Goal: Information Seeking & Learning: Find specific fact

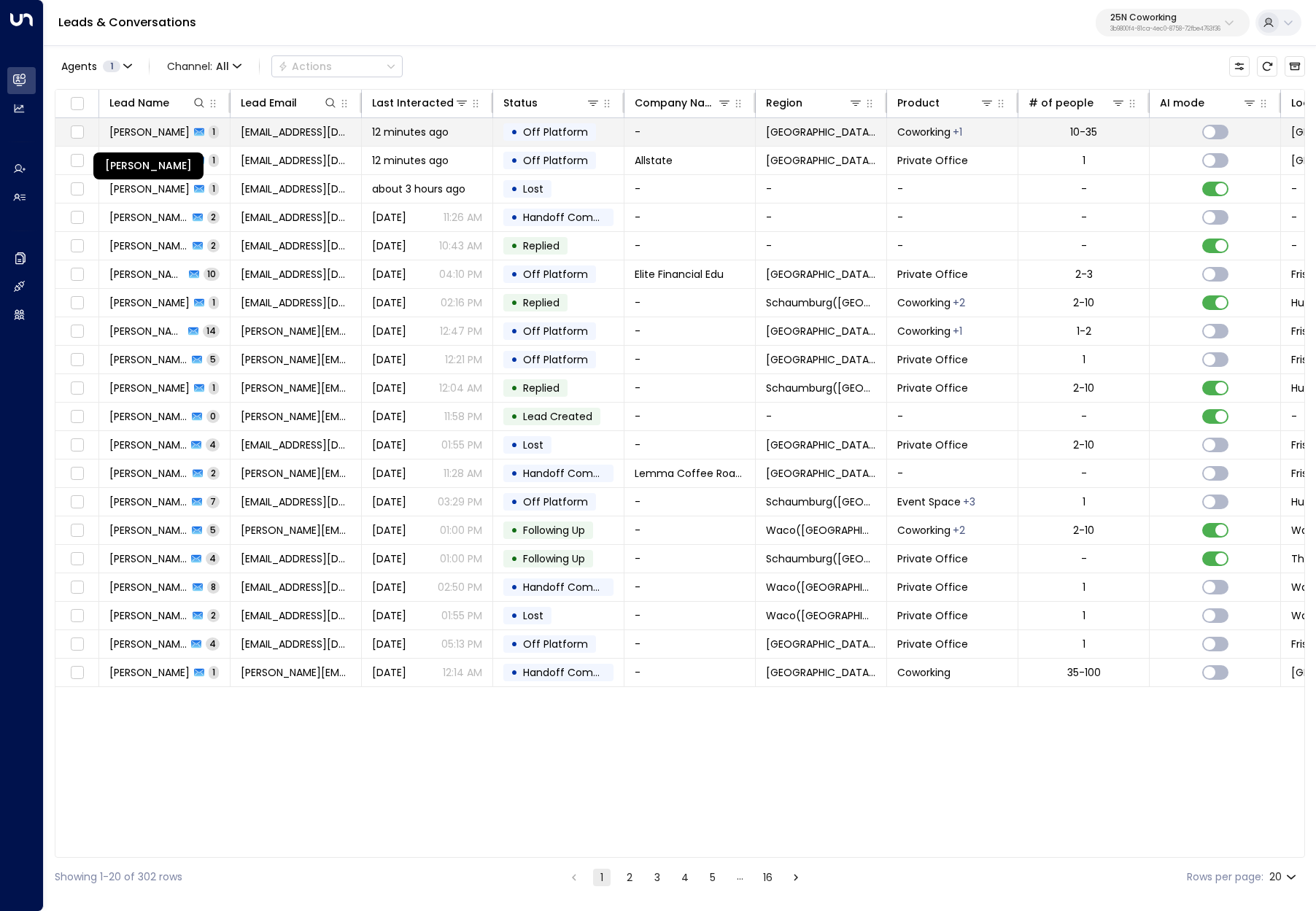
click at [162, 132] on span "Lorena Engelman" at bounding box center [149, 132] width 80 height 14
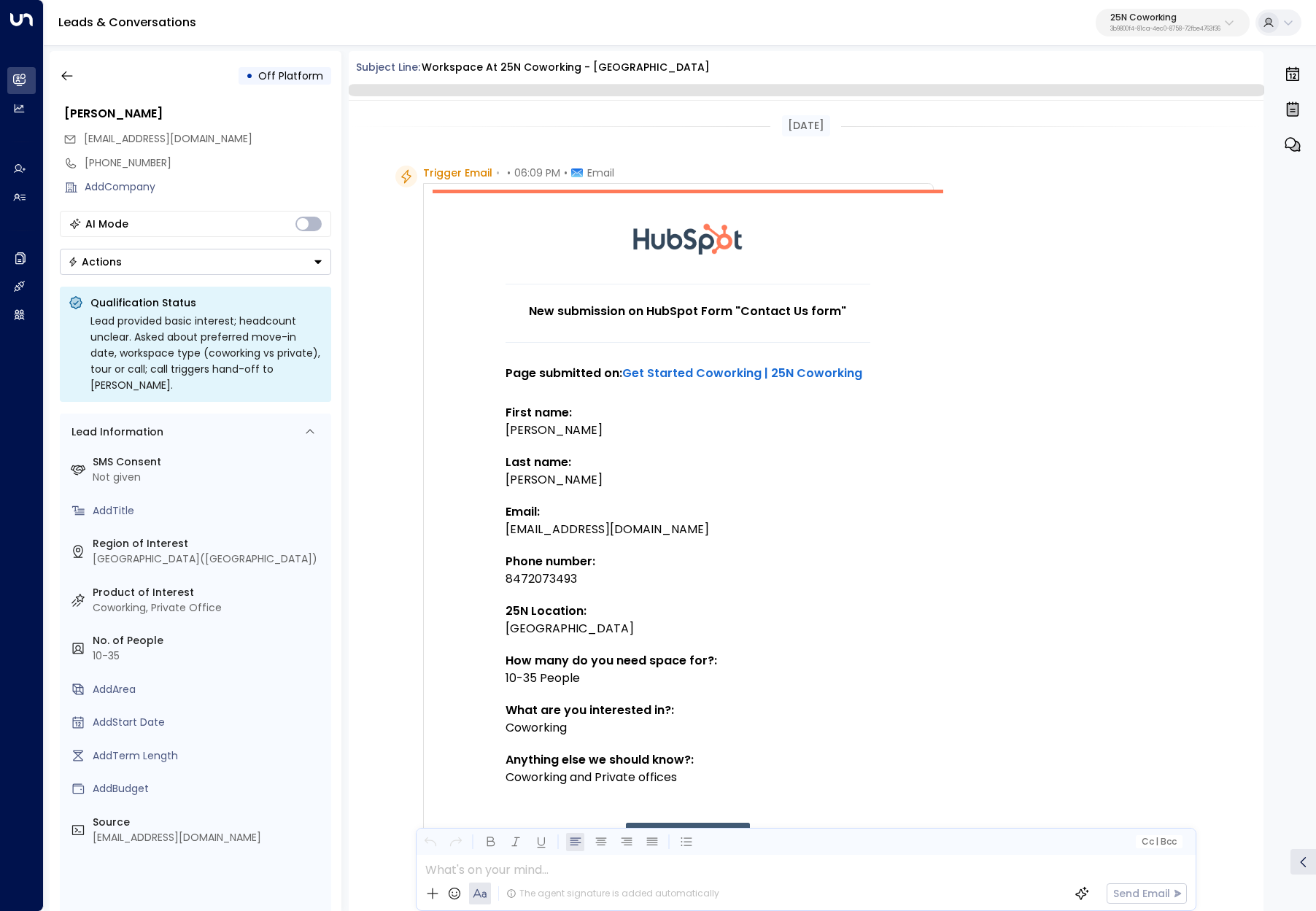
scroll to position [345, 0]
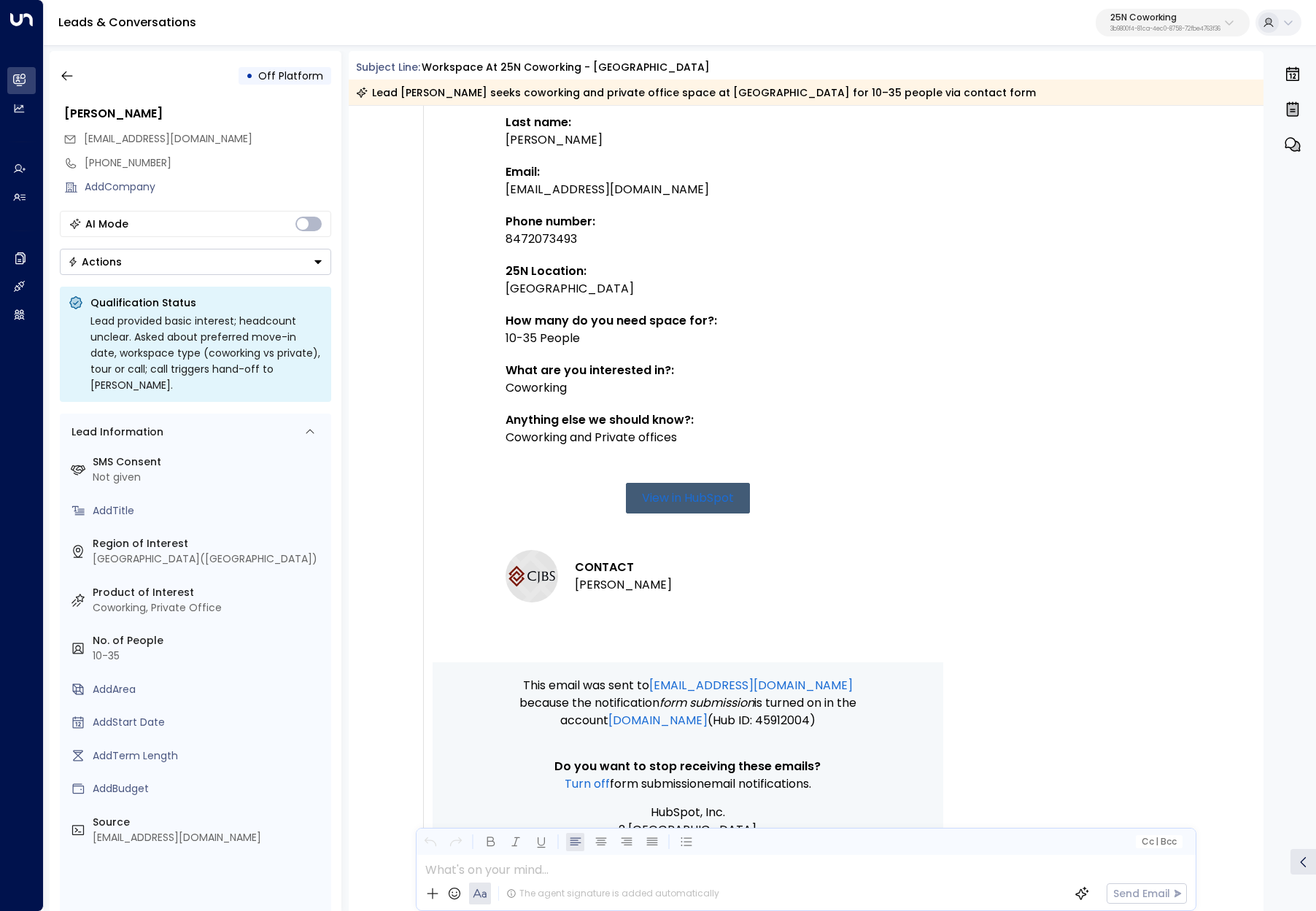
click at [462, 18] on div "Leads & Conversations 25N Coworking 3b9800f4-81ca-4ec0-8758-72fbe4763f36" at bounding box center [680, 22] width 1273 height 46
click at [1141, 21] on p "25N Coworking" at bounding box center [1165, 18] width 111 height 9
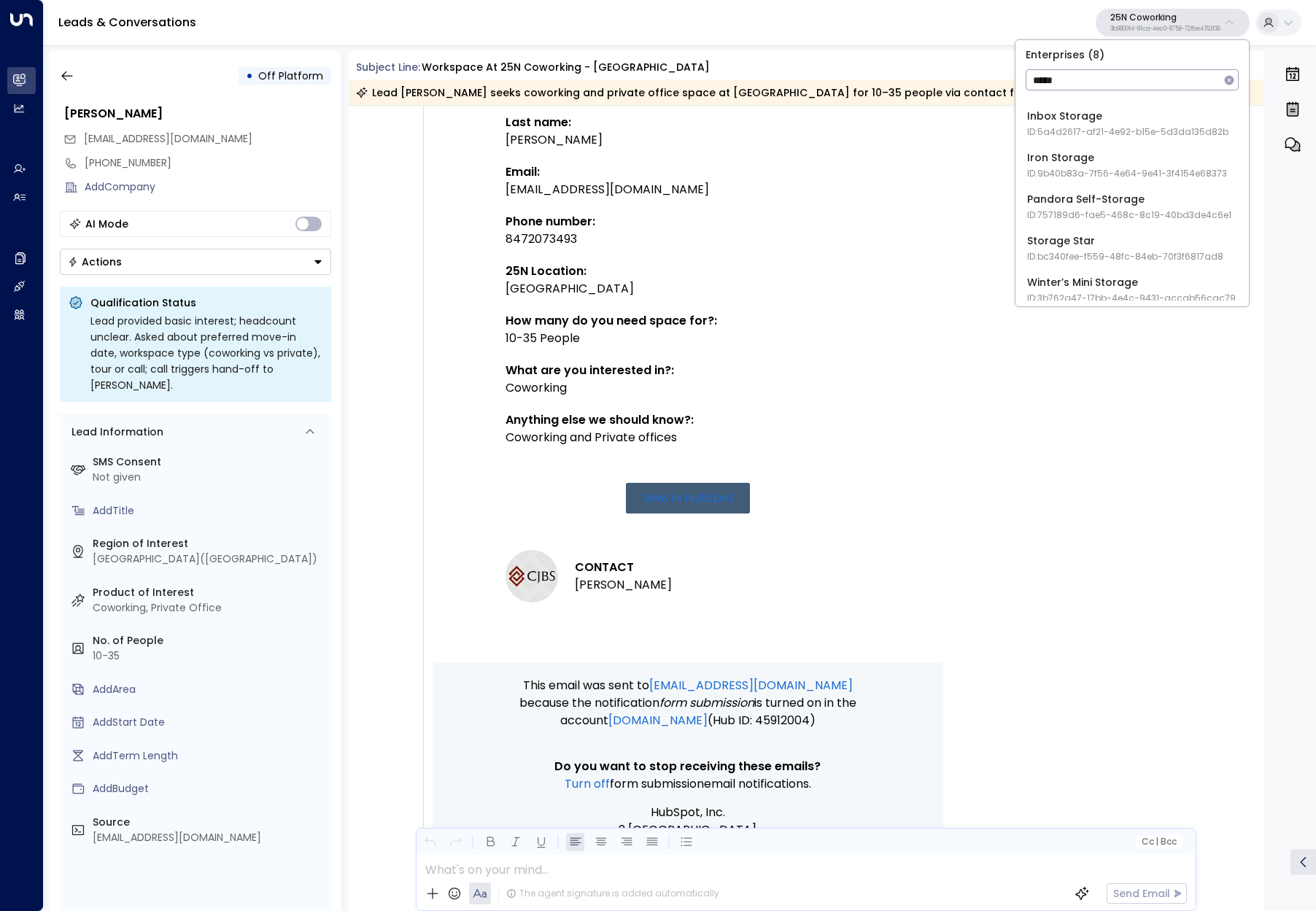
scroll to position [126, 0]
type input "*****"
click at [1081, 233] on div "Storage Star ID: bc340fee-f559-48fc-84eb-70f3f6817ad8" at bounding box center [1125, 239] width 196 height 30
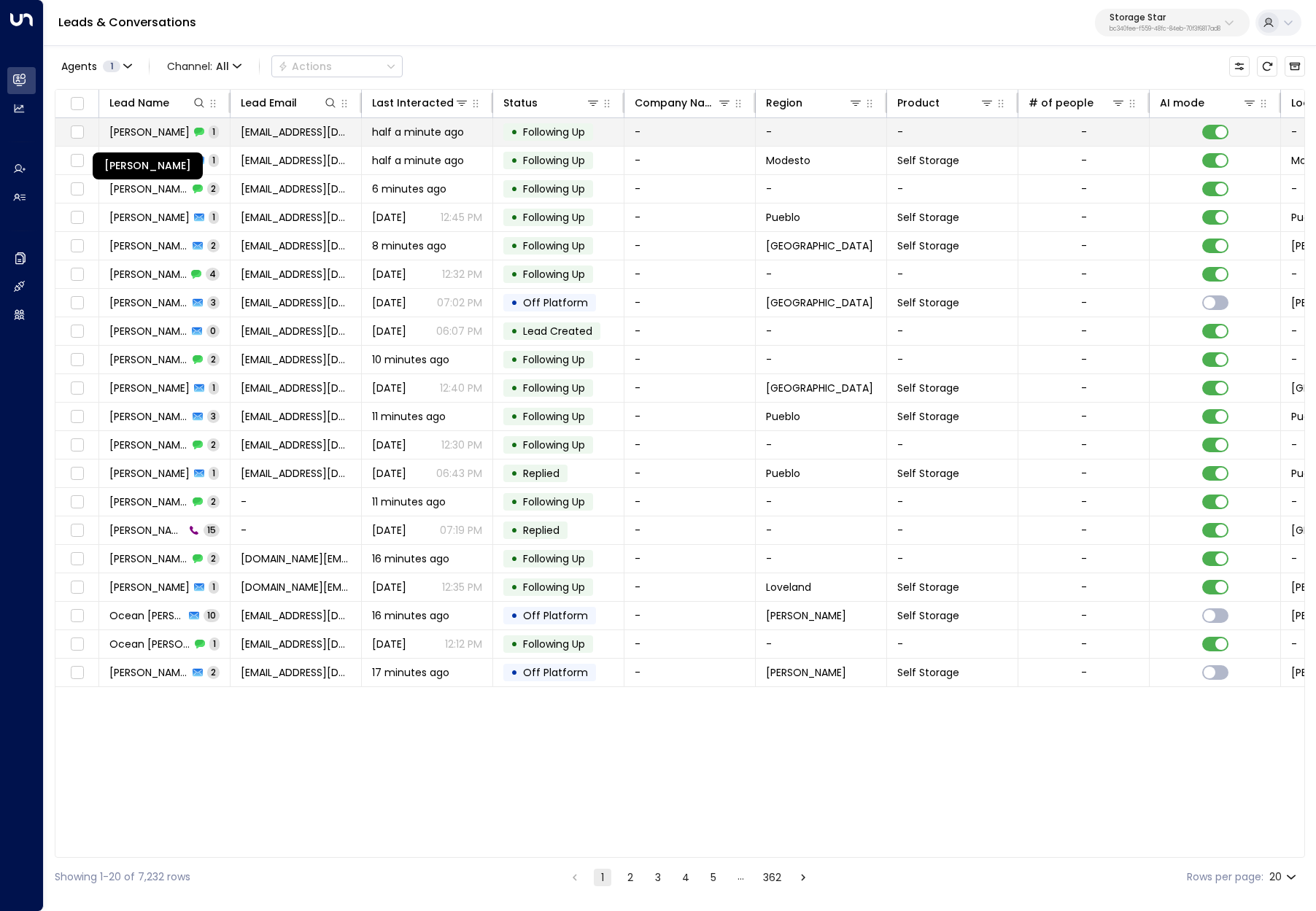
click at [127, 126] on span "Monica Rodriguez" at bounding box center [149, 132] width 80 height 14
click at [166, 126] on span "Monica Rodriguez" at bounding box center [149, 132] width 80 height 14
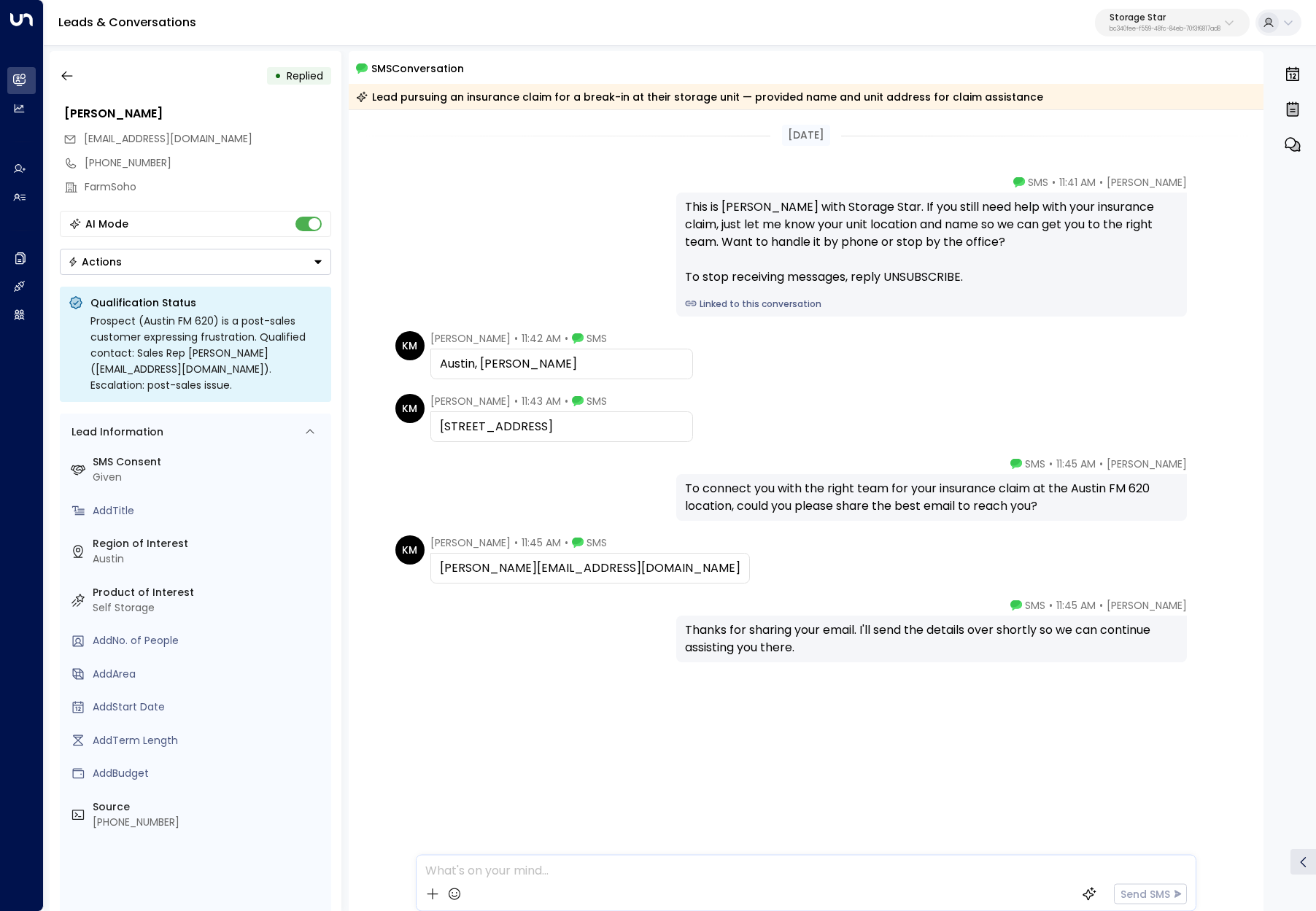
drag, startPoint x: 718, startPoint y: 198, endPoint x: 849, endPoint y: 287, distance: 158.4
click at [849, 287] on div "This is [PERSON_NAME] with Storage Star. If you still need help with your insur…" at bounding box center [931, 254] width 511 height 124
drag, startPoint x: 619, startPoint y: 563, endPoint x: 440, endPoint y: 561, distance: 179.0
click at [440, 561] on div "[PERSON_NAME][EMAIL_ADDRESS][DOMAIN_NAME]" at bounding box center [590, 568] width 300 height 17
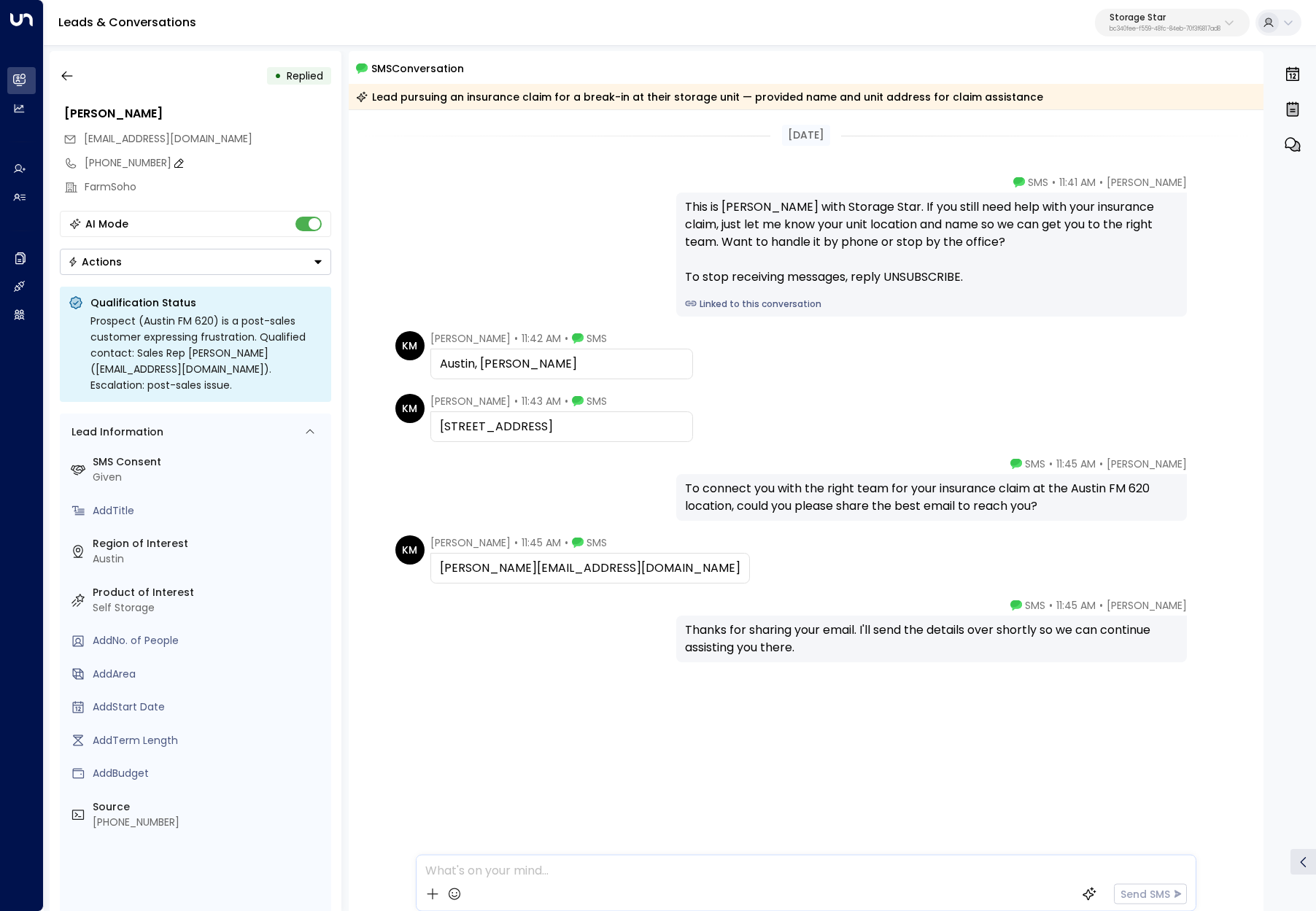
click at [173, 163] on icon at bounding box center [178, 163] width 12 height 12
drag, startPoint x: 162, startPoint y: 163, endPoint x: -6, endPoint y: 161, distance: 168.0
click at [0, 161] on html "**********" at bounding box center [658, 459] width 1316 height 918
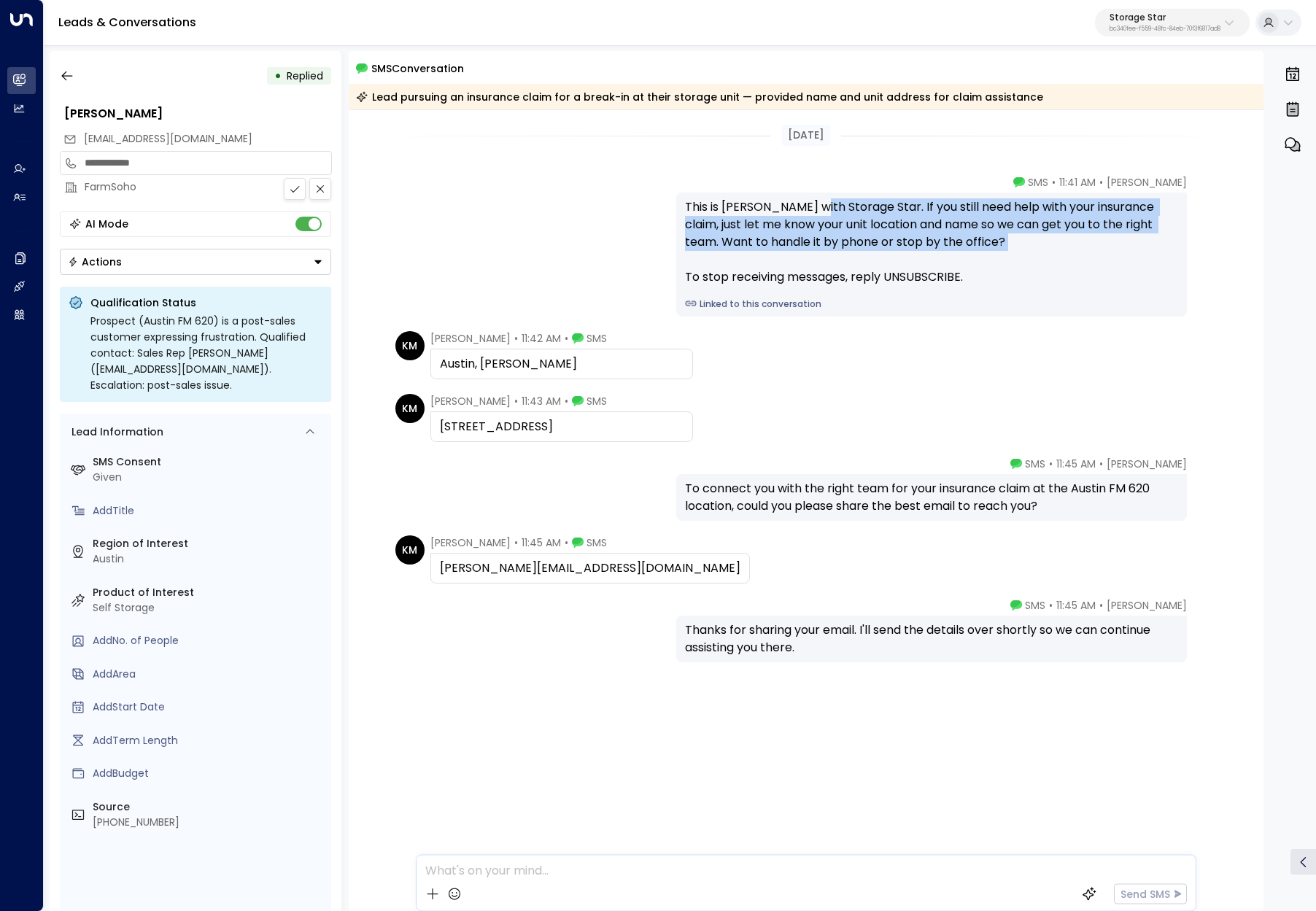
drag, startPoint x: 1018, startPoint y: 239, endPoint x: 816, endPoint y: 211, distance: 203.9
click at [816, 211] on div "This is [PERSON_NAME] with Storage Star. If you still need help with your insur…" at bounding box center [931, 242] width 494 height 87
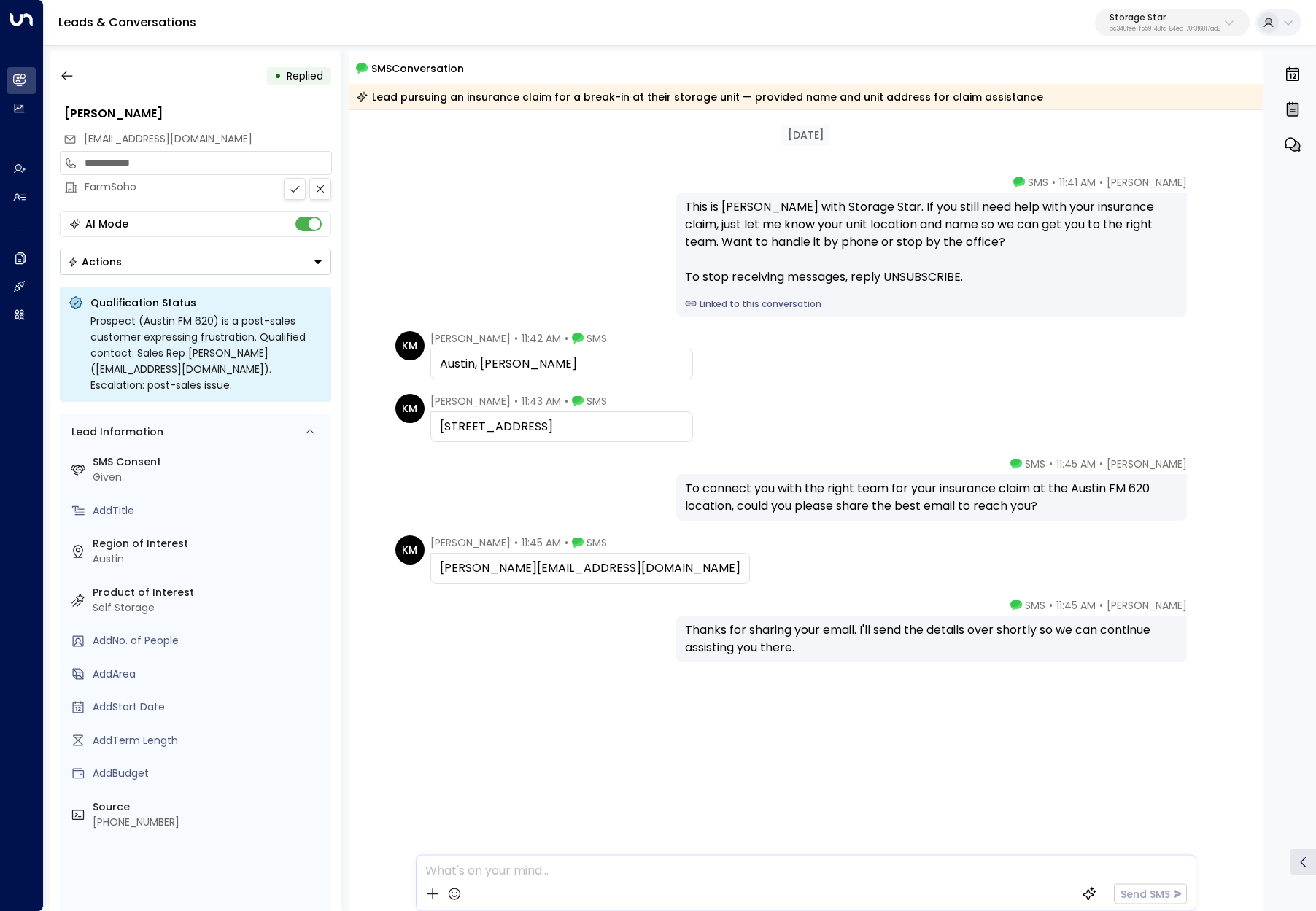
click at [1083, 187] on span "11:41 AM" at bounding box center [1078, 182] width 37 height 14
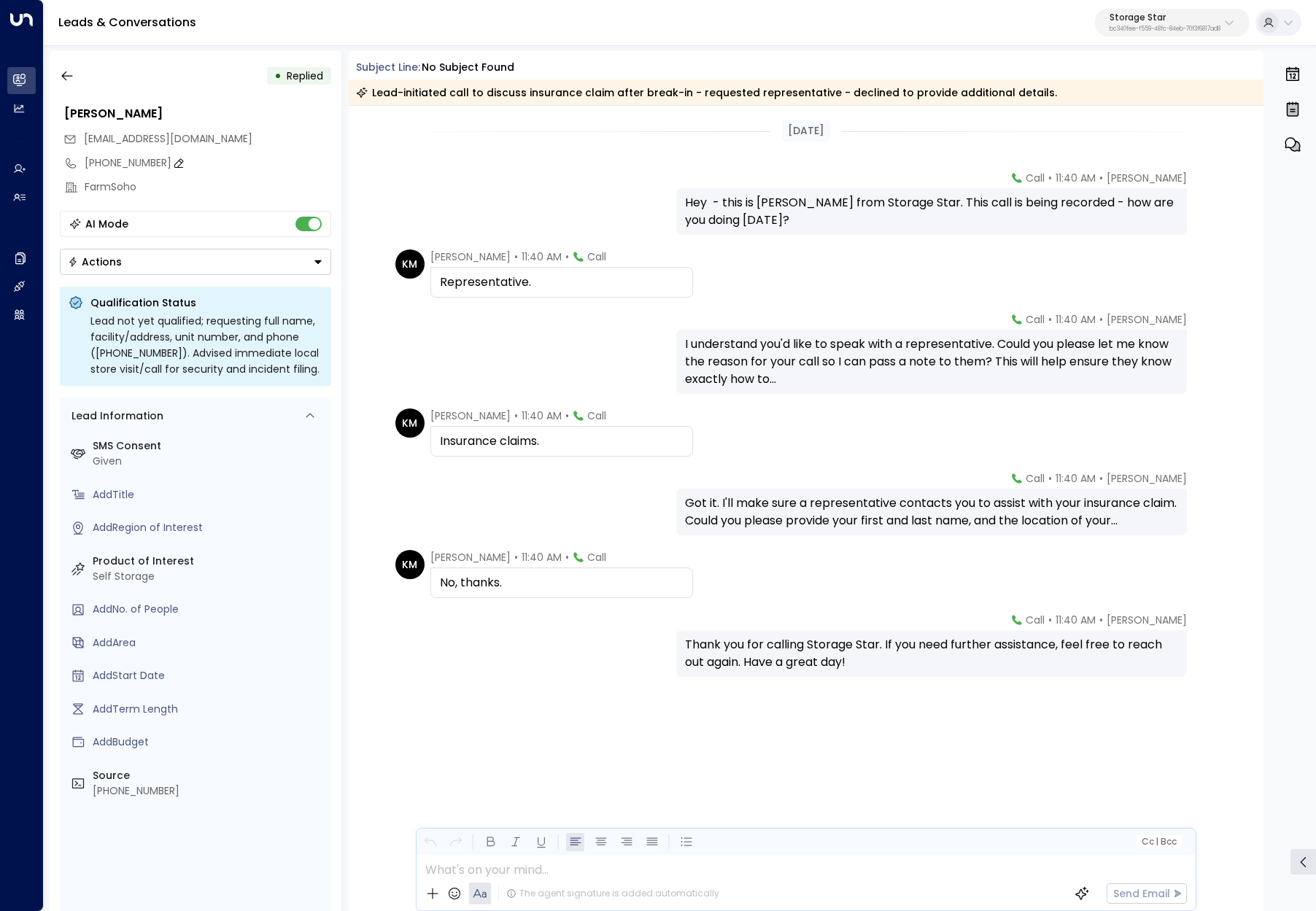
click at [173, 163] on icon at bounding box center [178, 163] width 12 height 12
drag, startPoint x: 166, startPoint y: 164, endPoint x: 85, endPoint y: 156, distance: 81.4
click at [85, 156] on input "**********" at bounding box center [205, 163] width 242 height 15
click at [200, 116] on div "[PERSON_NAME]" at bounding box center [197, 113] width 267 height 17
